Goal: Task Accomplishment & Management: Complete application form

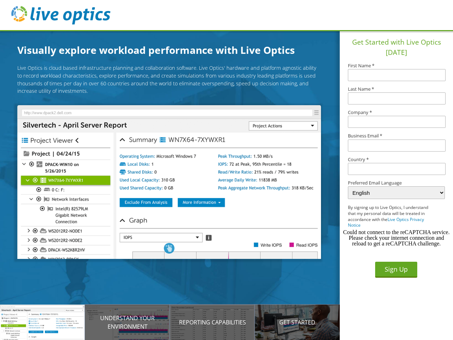
click at [175, 183] on img at bounding box center [168, 182] width 303 height 154
click at [42, 322] on p "Introducing Live Optics" at bounding box center [42, 322] width 85 height 8
click at [127, 322] on p "Understand your environment" at bounding box center [127, 322] width 85 height 17
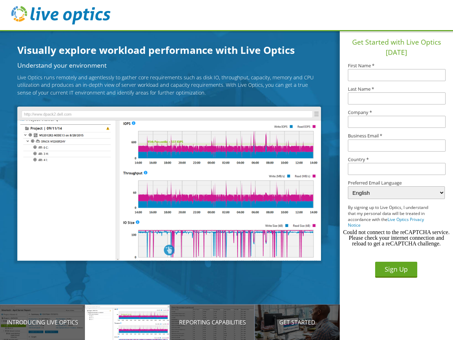
click at [212, 322] on p "Reporting Capabilities" at bounding box center [212, 322] width 85 height 8
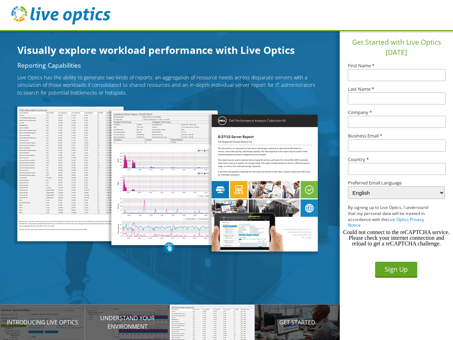
click at [297, 322] on p "Get Started" at bounding box center [297, 322] width 85 height 8
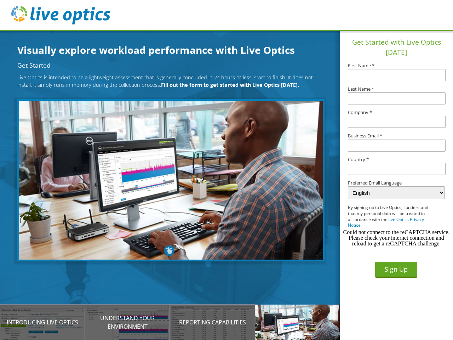
click at [397, 169] on input "text" at bounding box center [397, 169] width 98 height 12
click at [396, 269] on button "Sign Up" at bounding box center [396, 270] width 42 height 16
click at [396, 238] on div "Could not connect to the reCAPTCHA service. Please check your internet connecti…" at bounding box center [397, 237] width 108 height 17
